Goal: Task Accomplishment & Management: Use online tool/utility

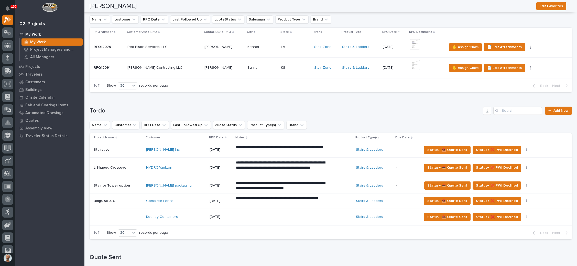
scroll to position [115, 0]
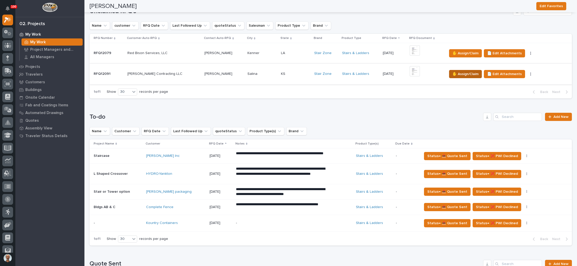
click at [461, 75] on span "✋ Assign/Claim" at bounding box center [466, 74] width 26 height 6
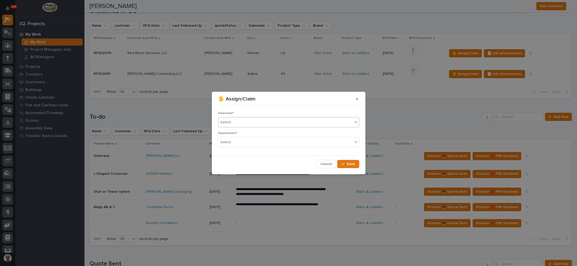
click at [264, 122] on div "Select..." at bounding box center [285, 122] width 134 height 8
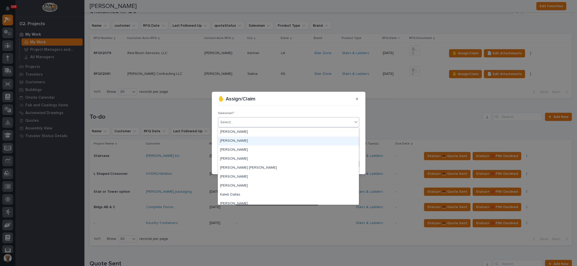
click at [250, 141] on div "[PERSON_NAME]" at bounding box center [288, 140] width 141 height 9
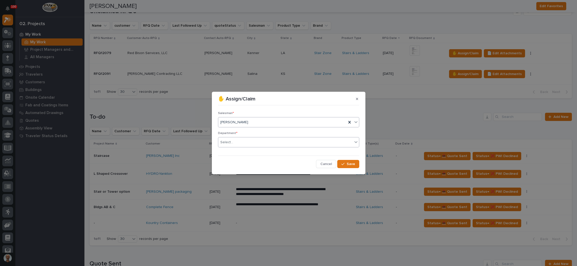
click at [250, 144] on div "Select..." at bounding box center [285, 142] width 134 height 8
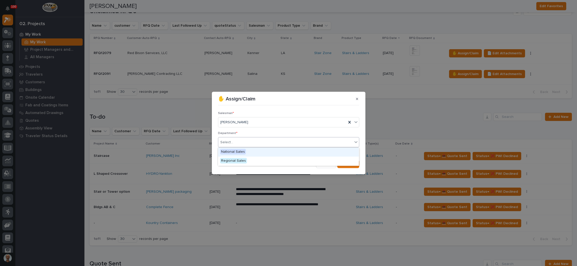
drag, startPoint x: 247, startPoint y: 157, endPoint x: 253, endPoint y: 151, distance: 8.3
click at [253, 151] on div "National Sales" at bounding box center [288, 151] width 141 height 9
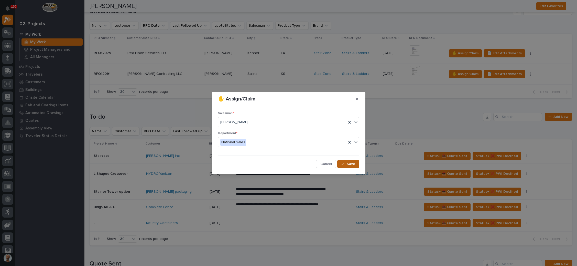
click at [346, 163] on div "button" at bounding box center [344, 164] width 5 height 4
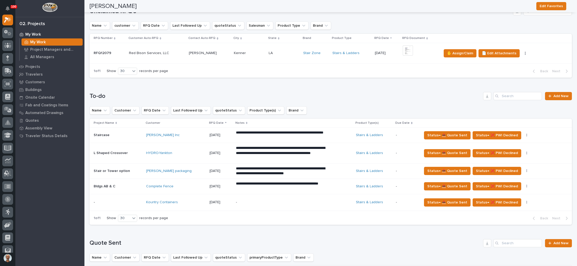
scroll to position [192, 0]
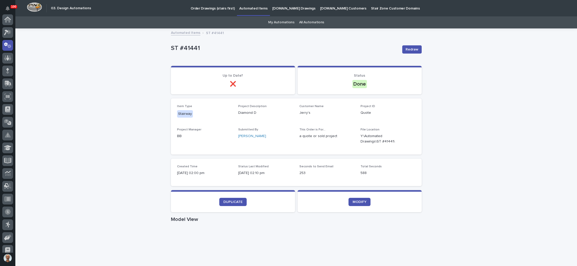
scroll to position [25, 0]
click at [215, 7] on p "Order Drawings (stairs first)" at bounding box center [213, 5] width 44 height 11
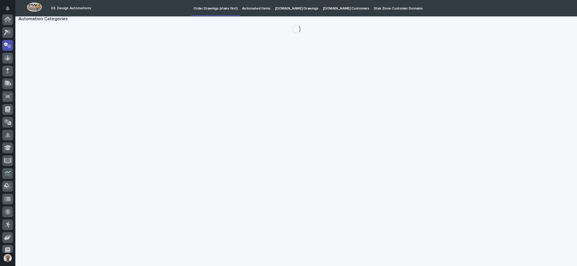
scroll to position [25, 0]
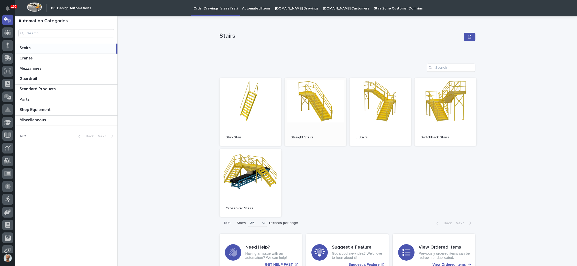
click at [312, 116] on link "Open" at bounding box center [316, 112] width 62 height 68
